Goal: Task Accomplishment & Management: Manage account settings

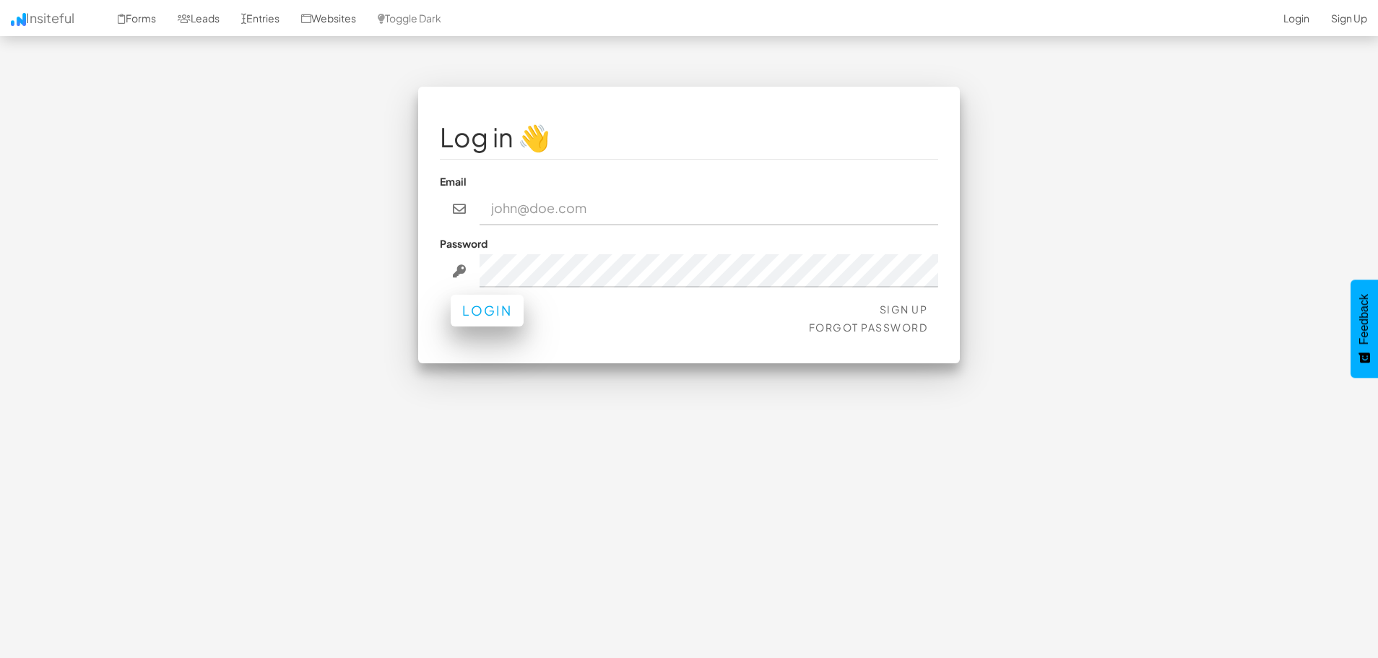
type input "info@digital-landscope.com"
click at [478, 316] on button "Login" at bounding box center [487, 311] width 73 height 32
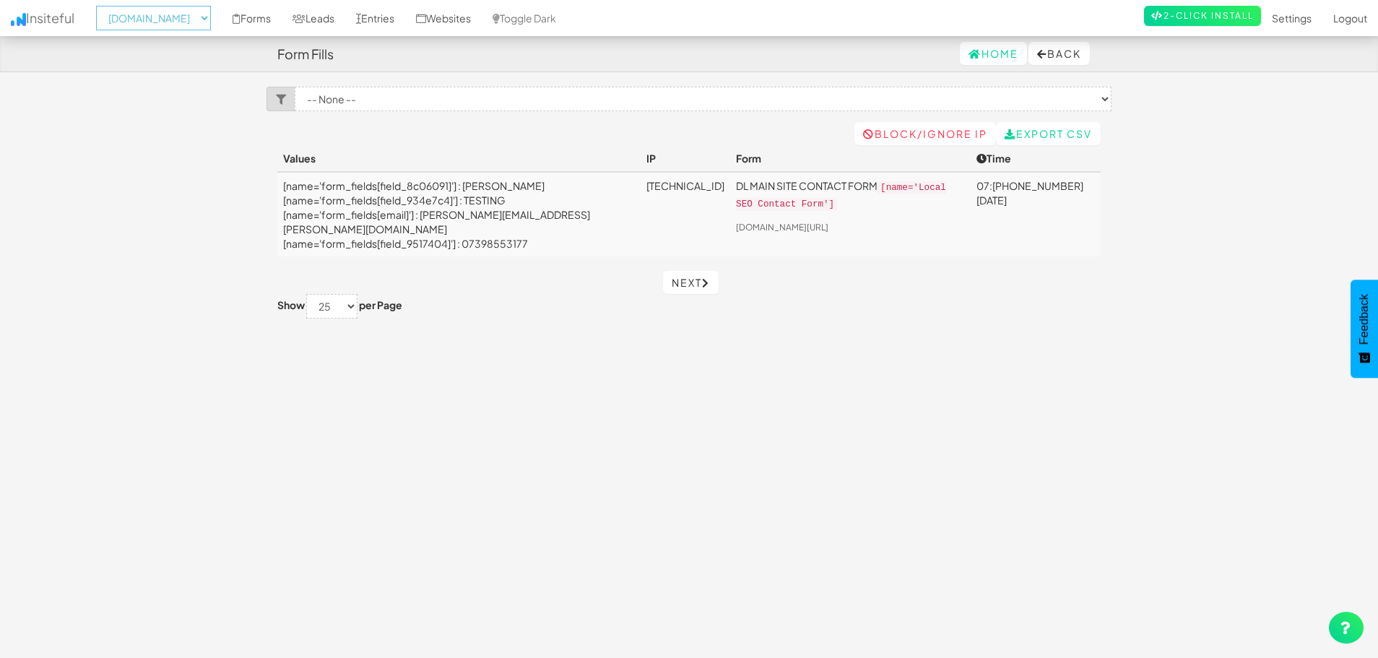
click at [173, 20] on select "-- None -- [DOMAIN_NAME] [DOMAIN_NAME] [DOMAIN_NAME]" at bounding box center [153, 18] width 115 height 25
select select "2520"
click at [100, 6] on select "-- None -- [DOMAIN_NAME] [DOMAIN_NAME] [DOMAIN_NAME]" at bounding box center [153, 18] width 115 height 25
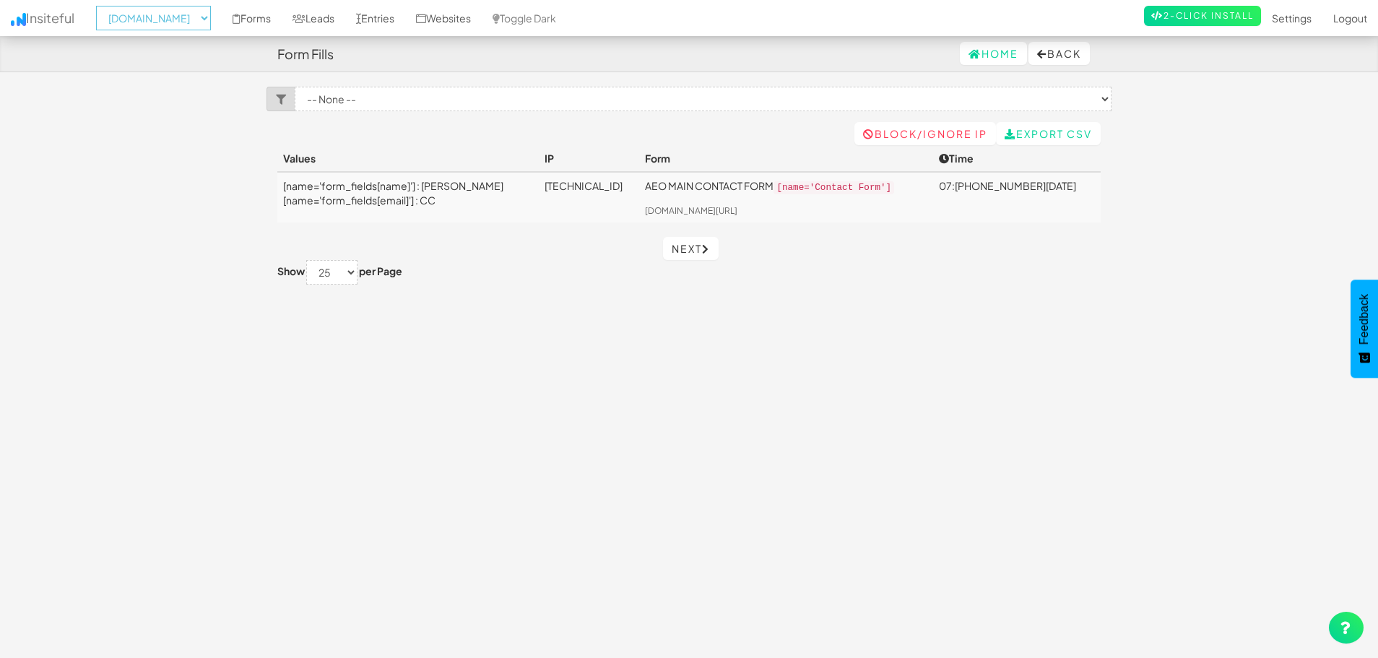
click at [162, 12] on select "-- None -- aeoagency.co.uk seoagencyscotland.com digital-landscope.com" at bounding box center [153, 18] width 115 height 25
select select "2519"
click at [100, 6] on select "-- None -- aeoagency.co.uk seoagencyscotland.com digital-landscope.com" at bounding box center [153, 18] width 115 height 25
select select "2519"
click at [648, 331] on div "Toggle navigation Insiteful -- None -- [DOMAIN_NAME] [DOMAIN_NAME] [DOMAIN_NAME…" at bounding box center [688, 366] width 845 height 559
